Goal: Information Seeking & Learning: Learn about a topic

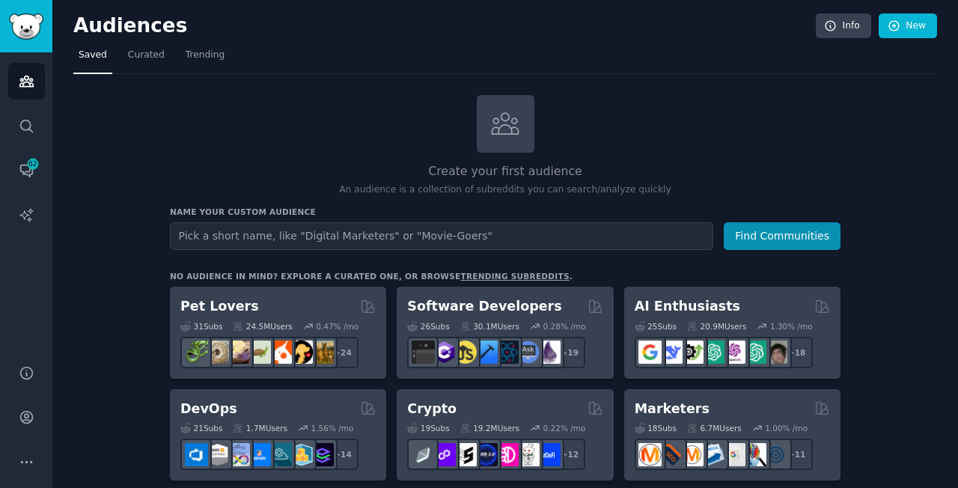
click at [400, 236] on input "text" at bounding box center [442, 236] width 544 height 28
type input "collagen"
click at [783, 234] on button "Find Communities" at bounding box center [782, 236] width 117 height 28
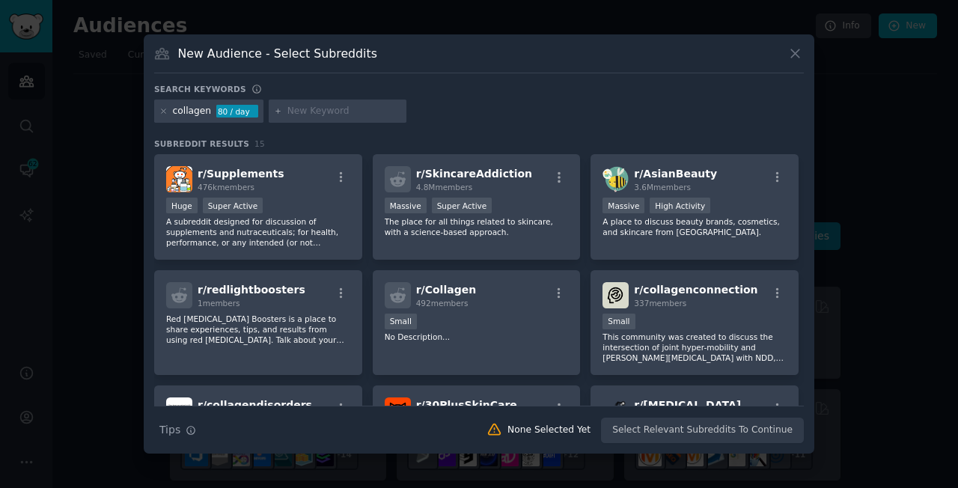
click at [796, 51] on icon at bounding box center [796, 54] width 16 height 16
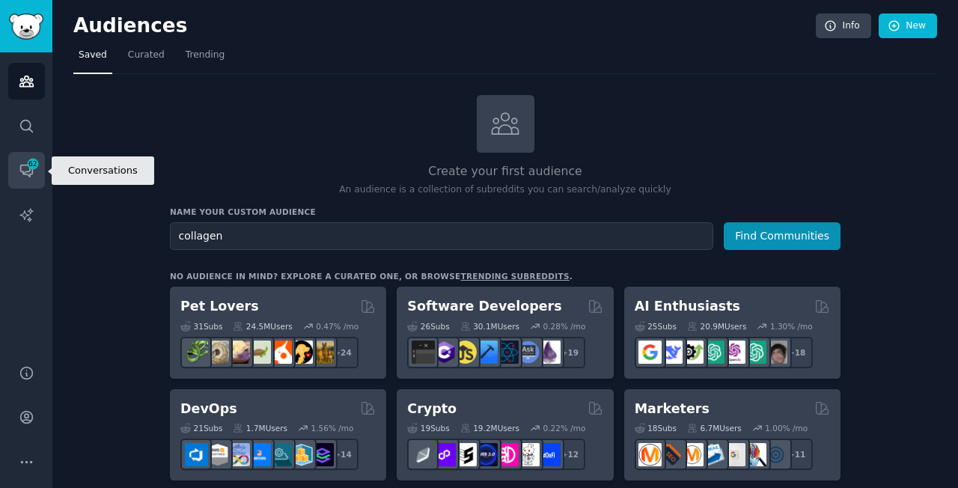
click at [31, 174] on icon "Sidebar" at bounding box center [26, 171] width 12 height 12
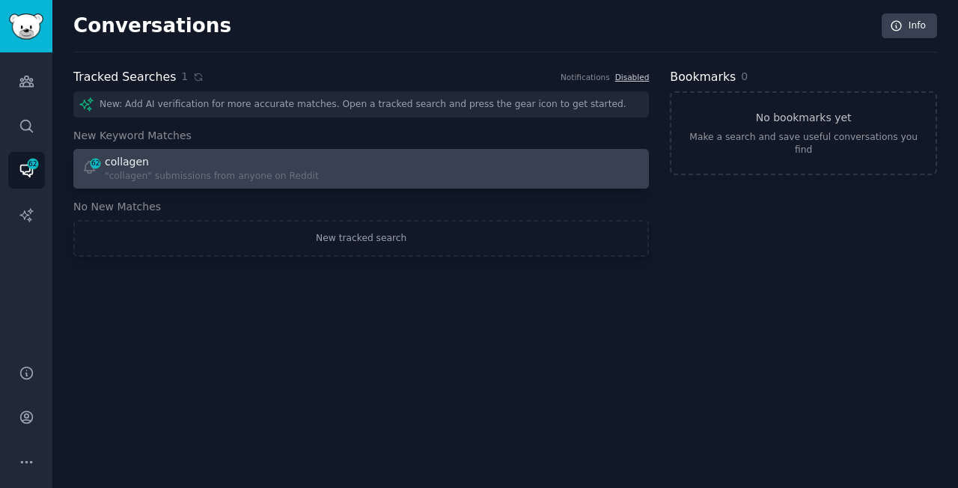
click at [168, 158] on div "collagen" at bounding box center [212, 162] width 214 height 16
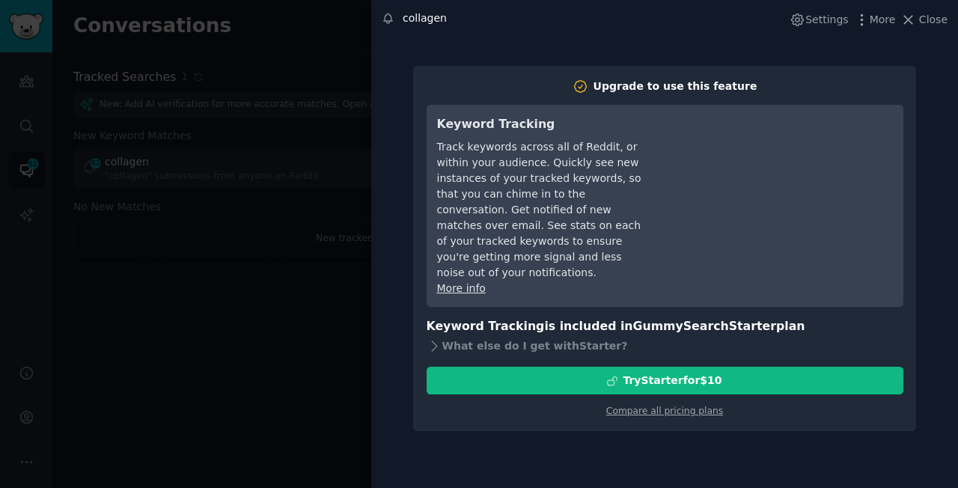
click at [245, 316] on div at bounding box center [479, 244] width 958 height 488
